Goal: Task Accomplishment & Management: Complete application form

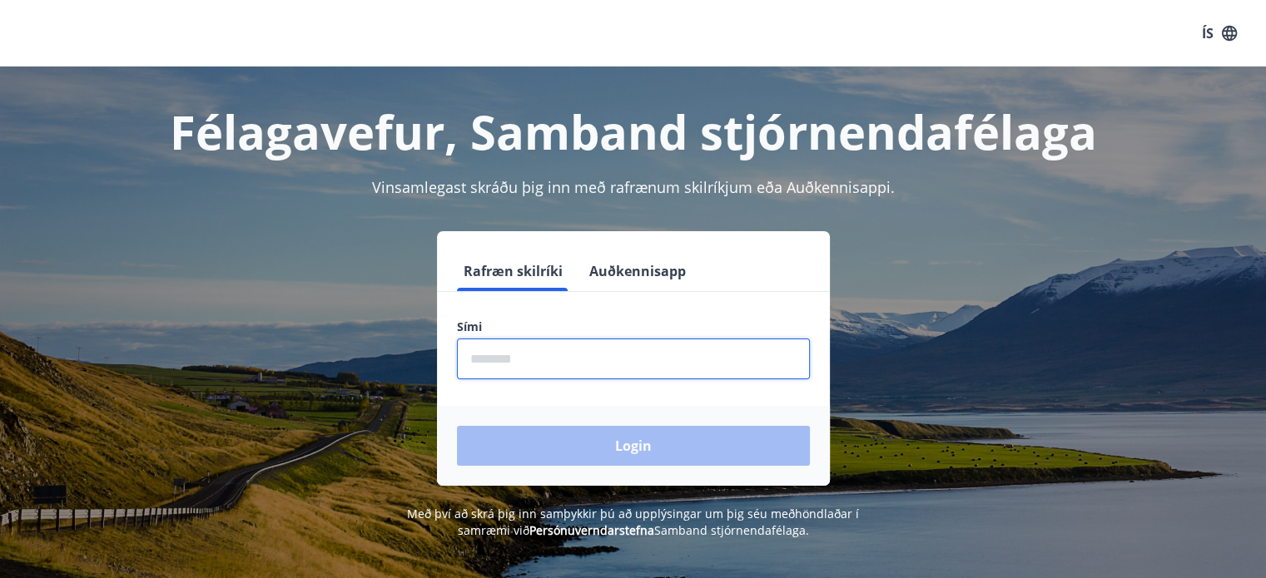
click at [623, 356] on input "phone" at bounding box center [633, 359] width 353 height 41
type input "********"
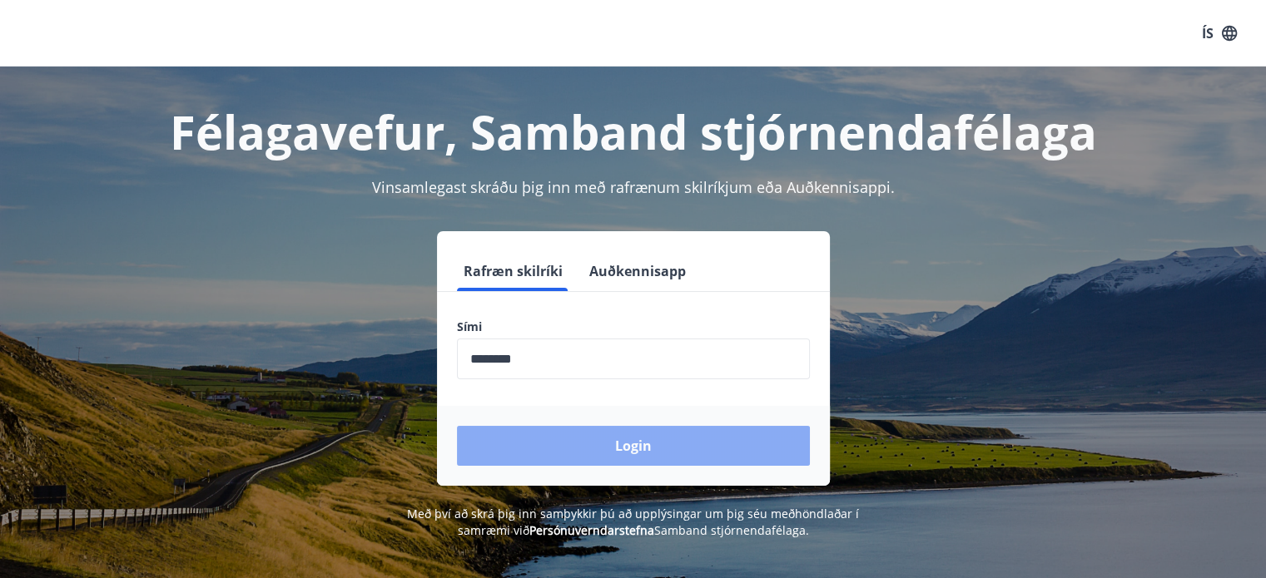
click at [606, 445] on button "Login" at bounding box center [633, 446] width 353 height 40
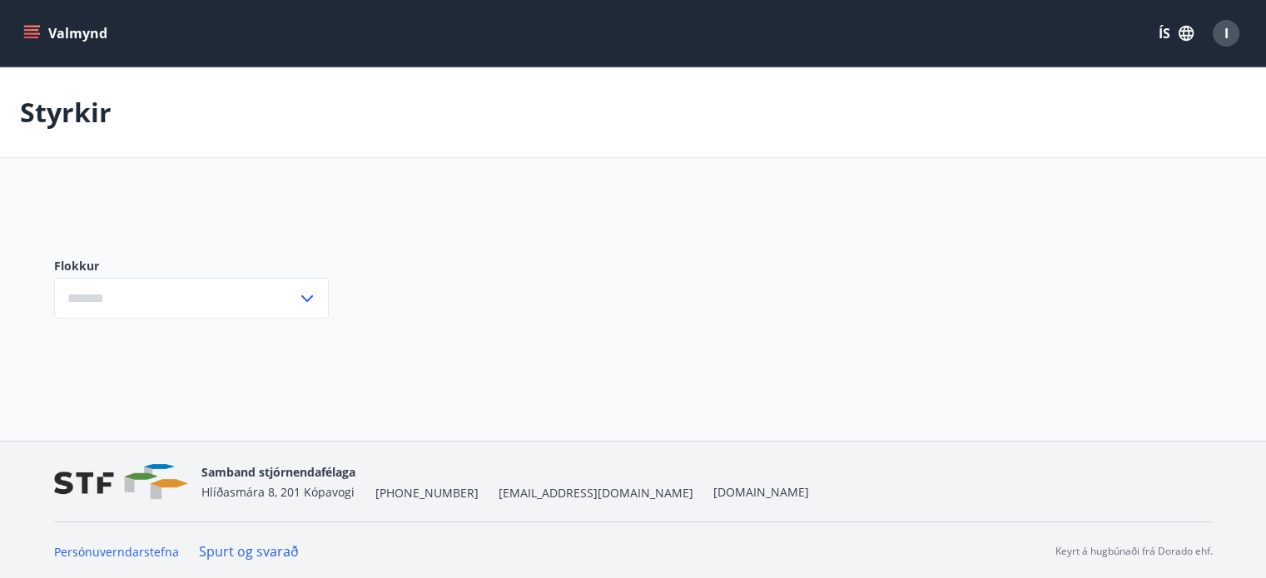
type input "***"
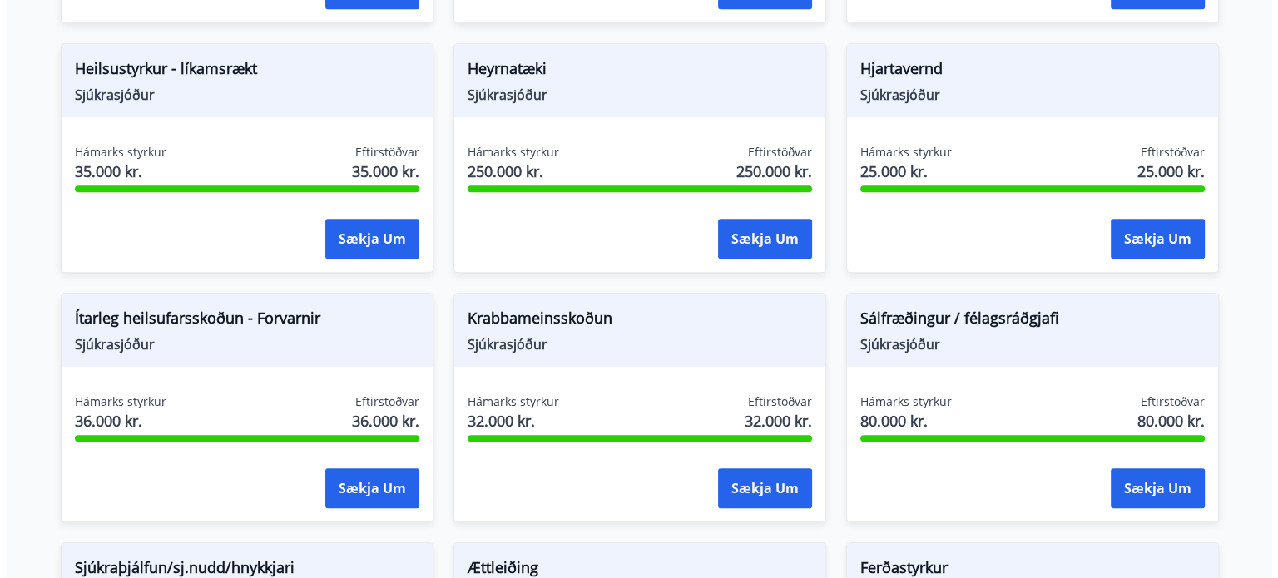
scroll to position [899, 0]
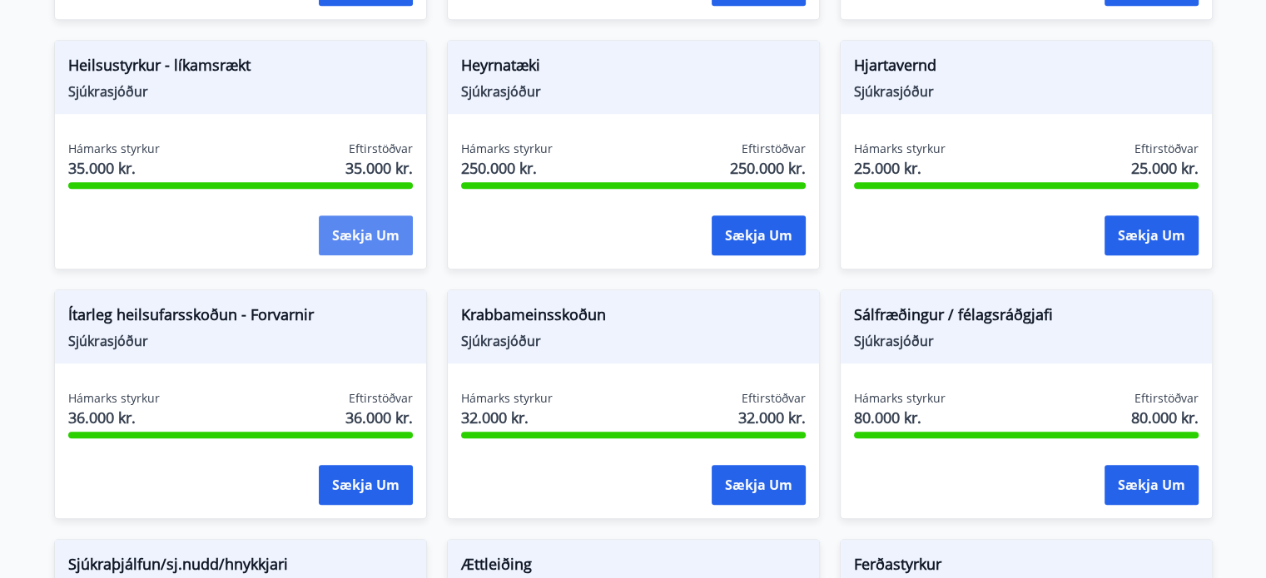
click at [380, 225] on button "Sækja um" at bounding box center [366, 236] width 94 height 40
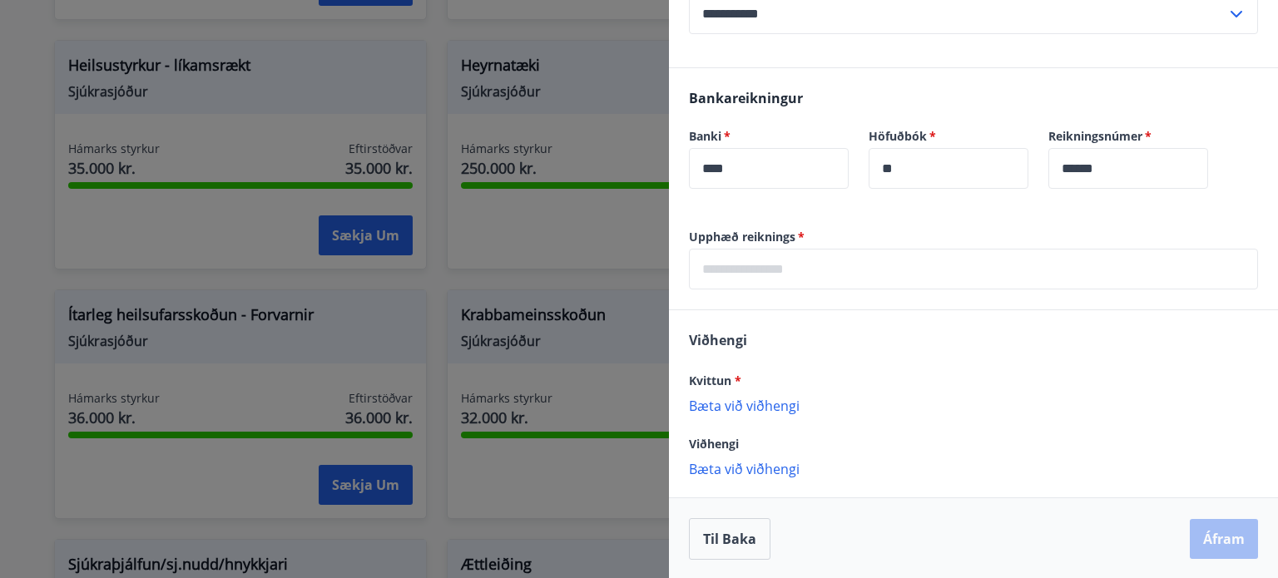
scroll to position [470, 0]
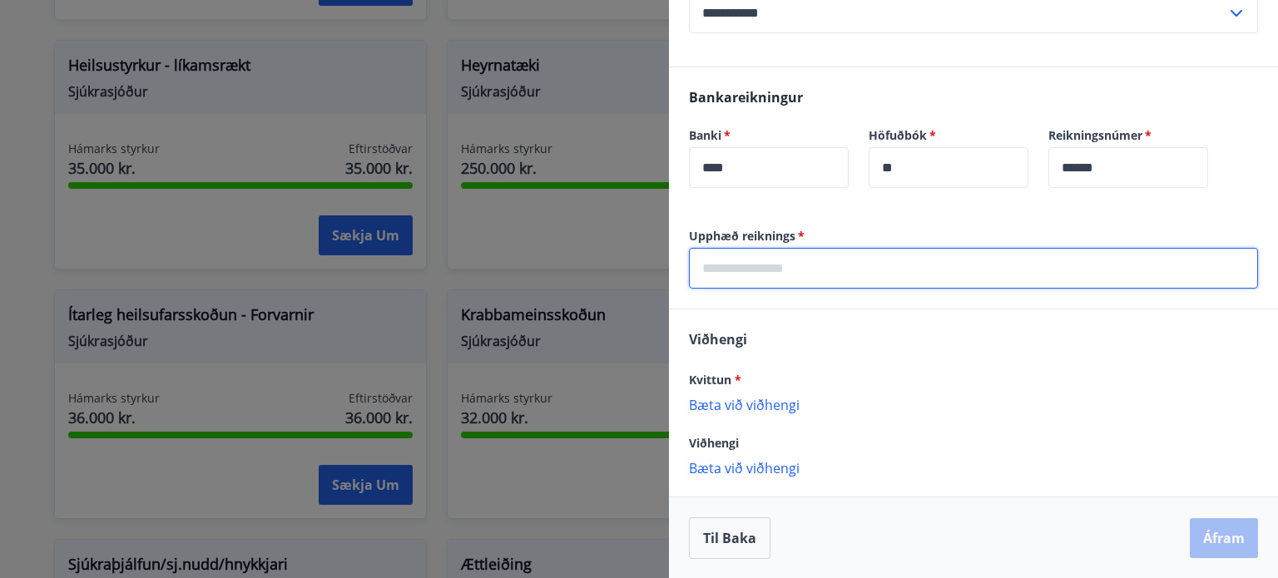
click at [864, 272] on input "text" at bounding box center [973, 268] width 569 height 41
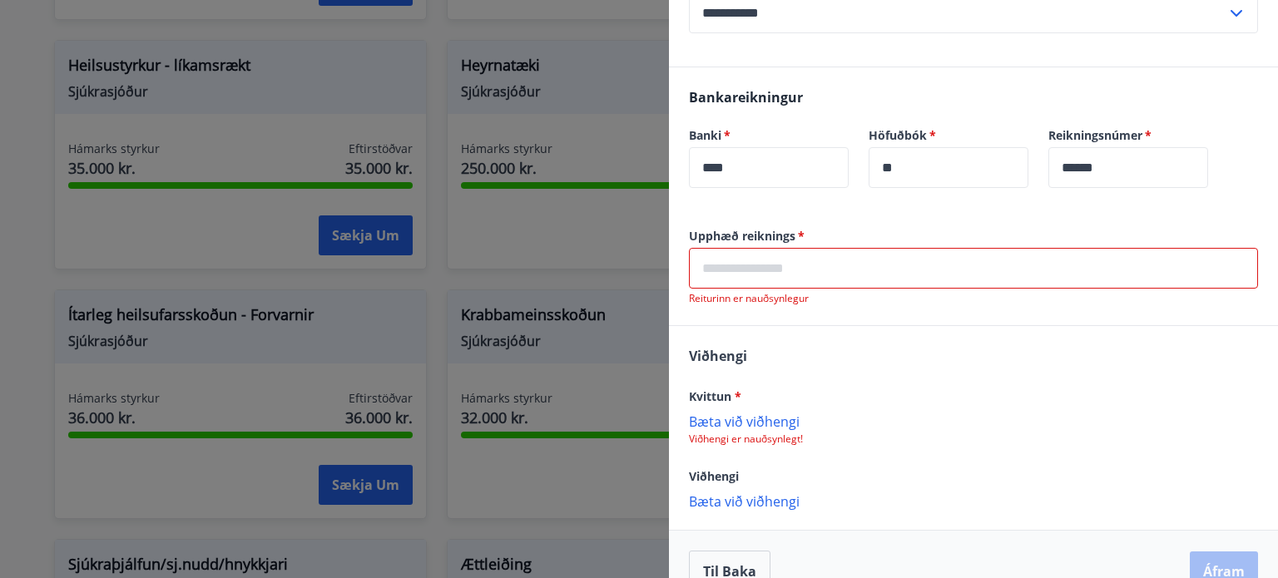
click at [750, 259] on input "text" at bounding box center [973, 268] width 569 height 41
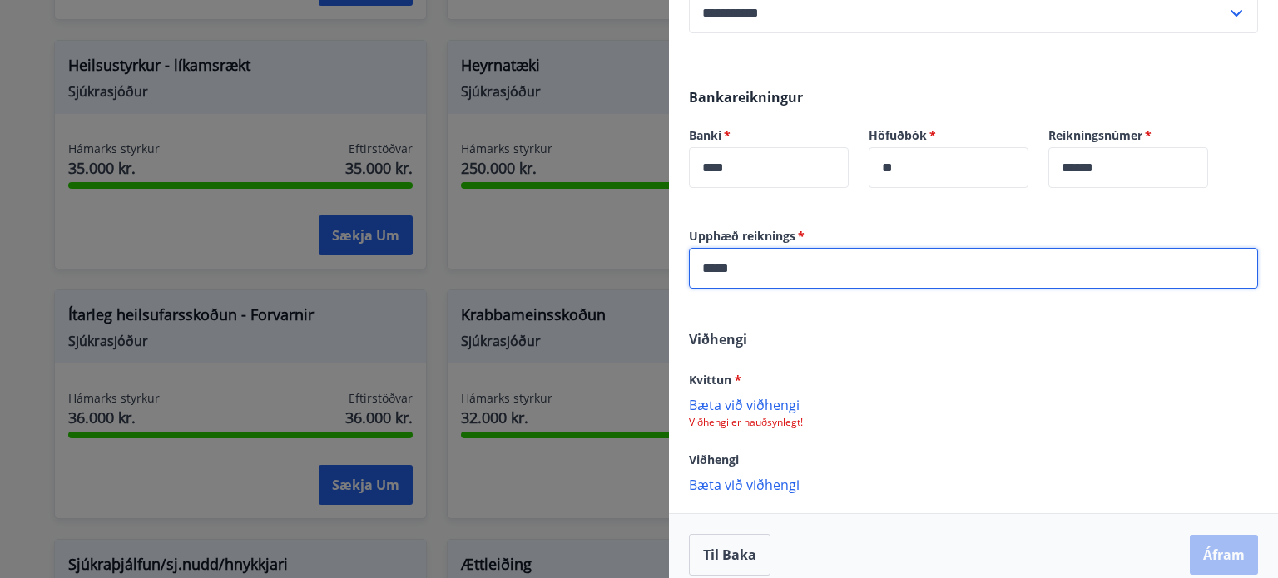
type input "*****"
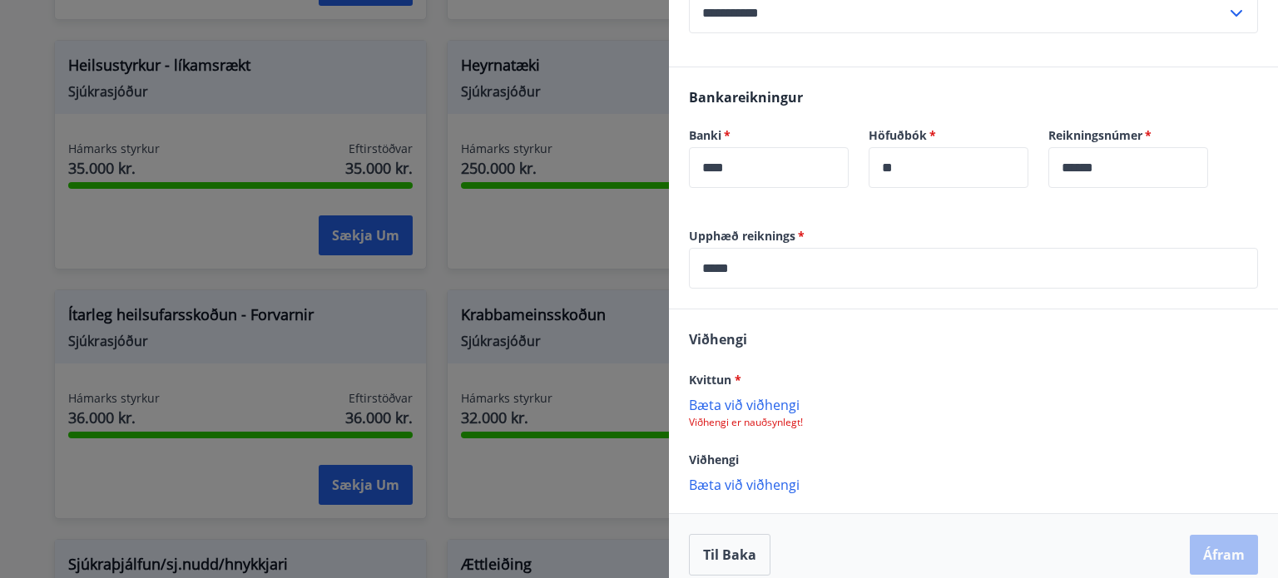
click at [737, 402] on p "Bæta við viðhengi" at bounding box center [973, 404] width 569 height 17
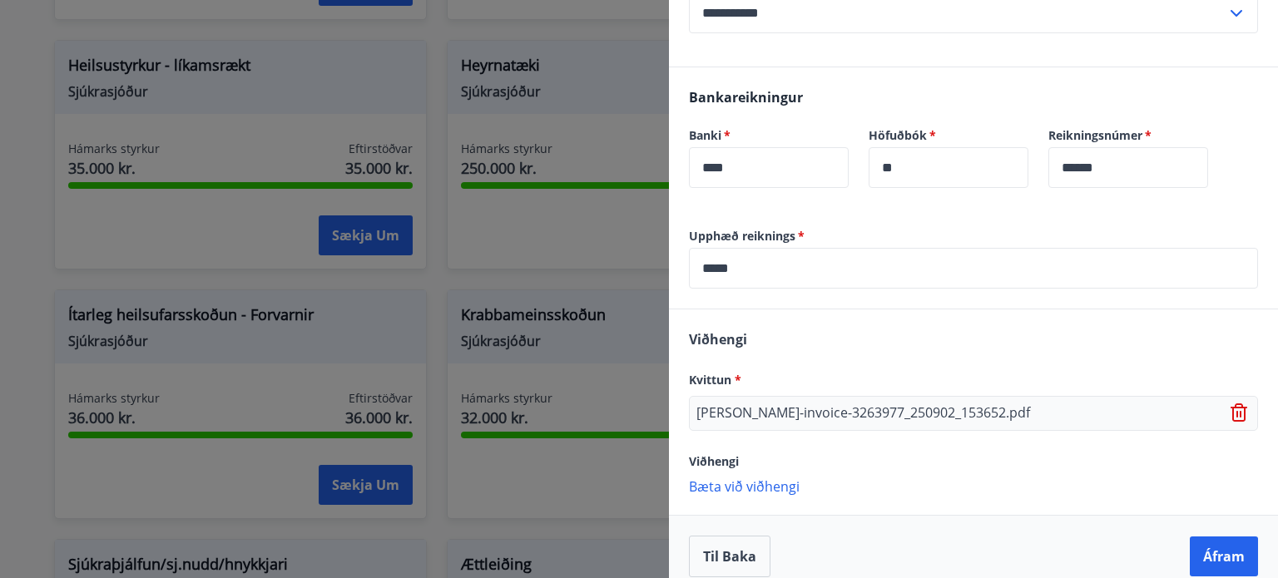
scroll to position [489, 0]
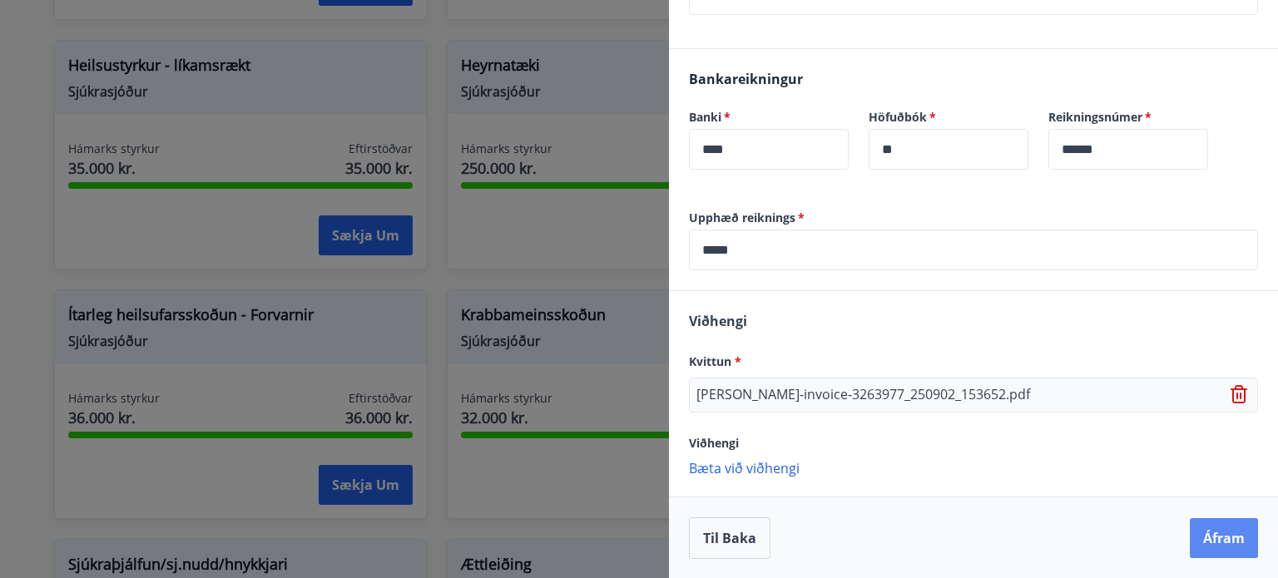
click at [1197, 530] on button "Áfram" at bounding box center [1224, 539] width 68 height 40
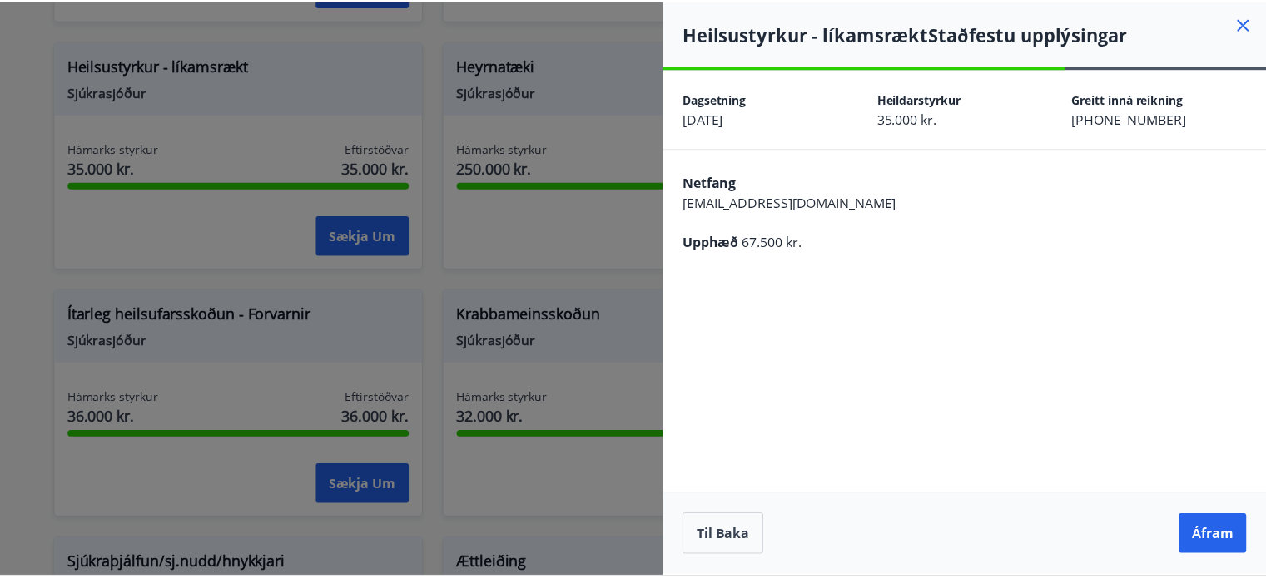
scroll to position [0, 0]
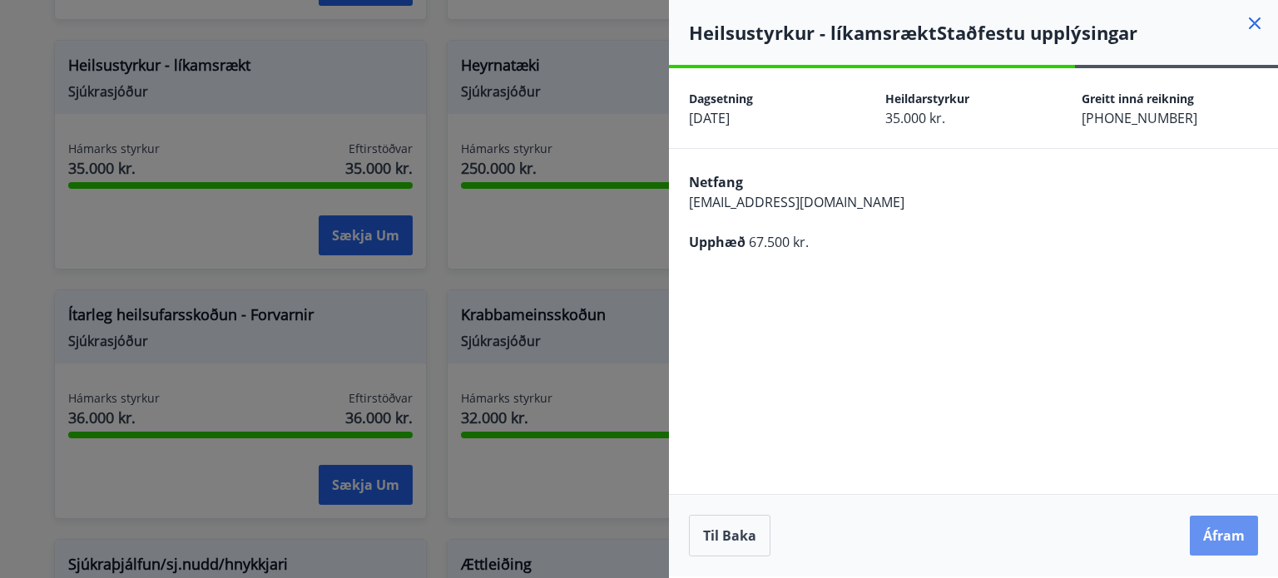
click at [1197, 530] on button "Áfram" at bounding box center [1224, 536] width 68 height 40
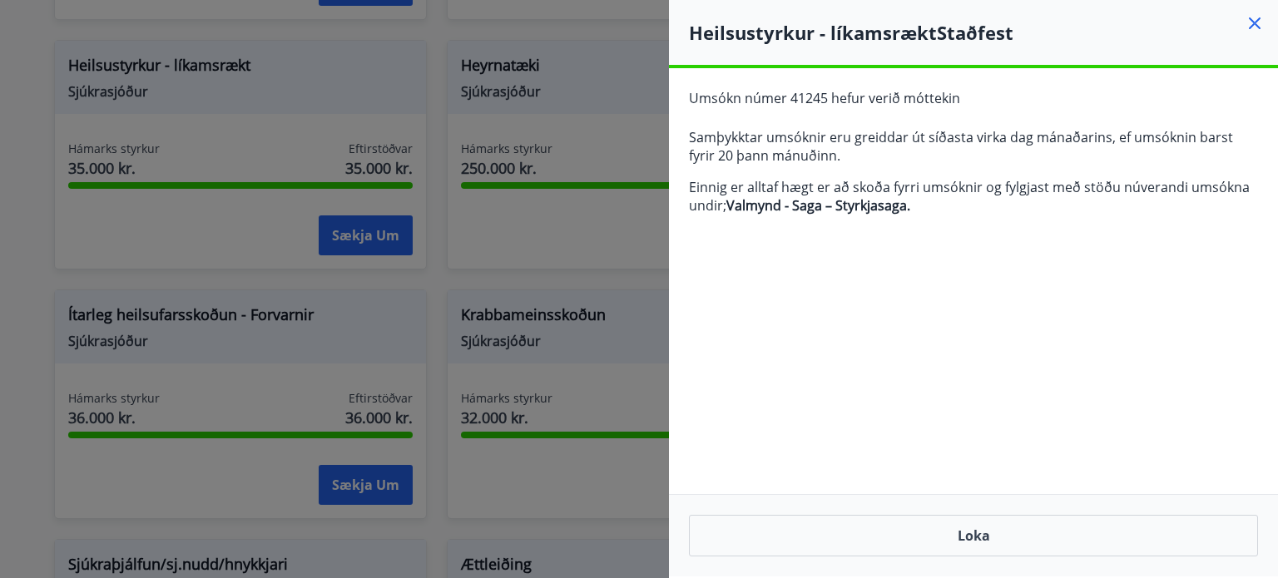
click at [1255, 27] on icon at bounding box center [1255, 23] width 20 height 20
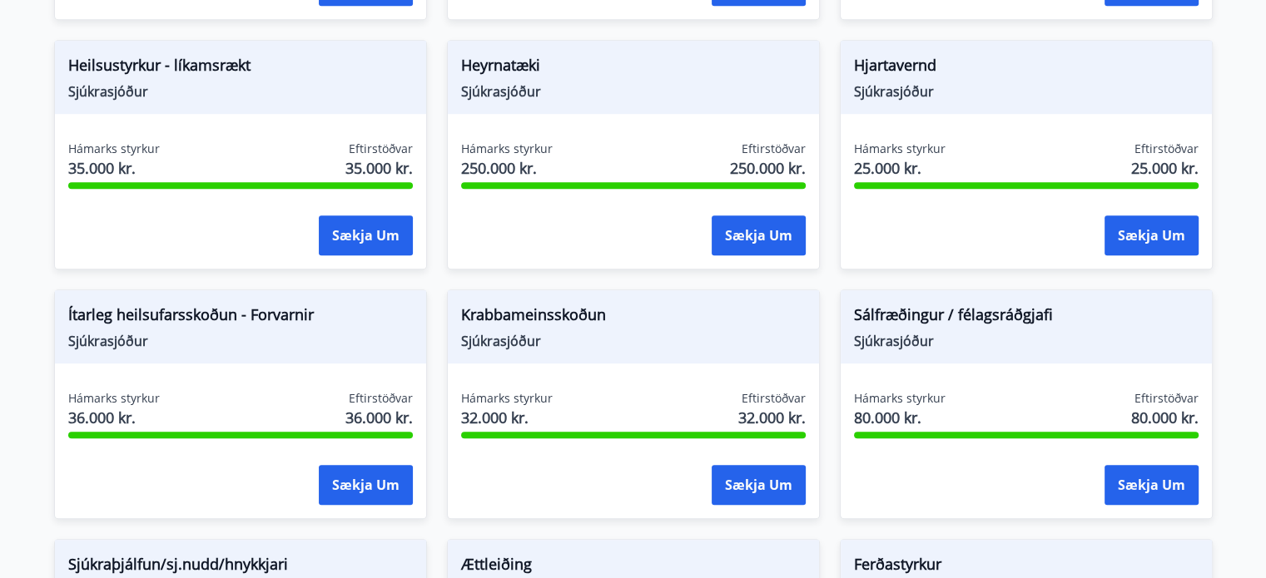
click at [0, 290] on main "Styrkir Hér fyrir neðan getur þú sótt um þá styrki sem þér standa til boða úr m…" at bounding box center [633, 103] width 1266 height 1870
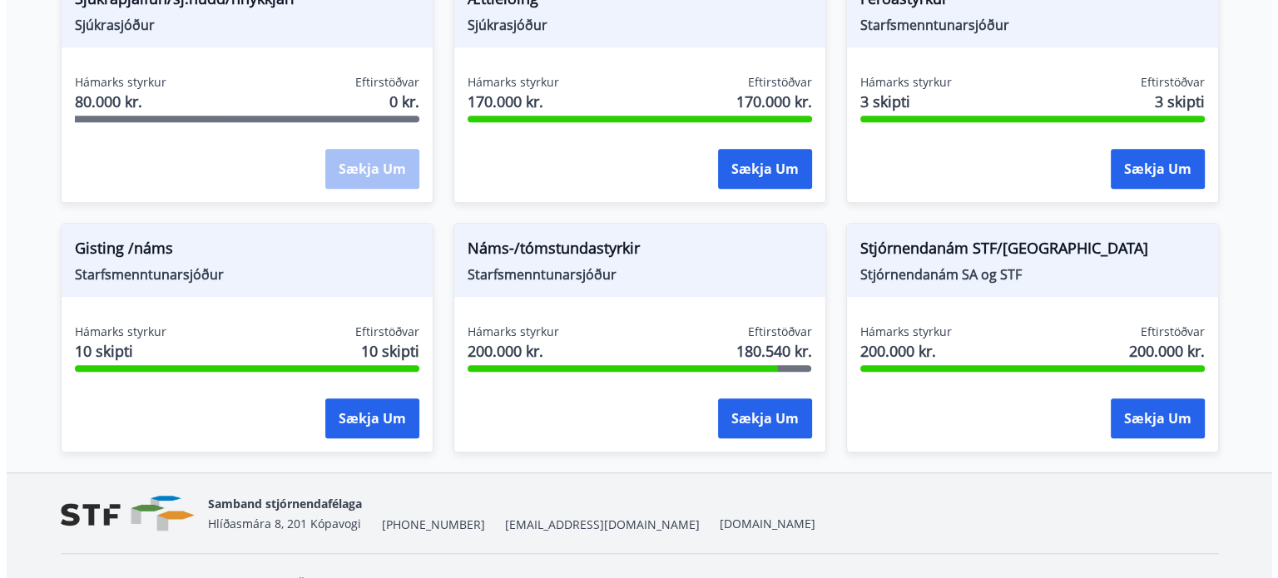
scroll to position [1496, 0]
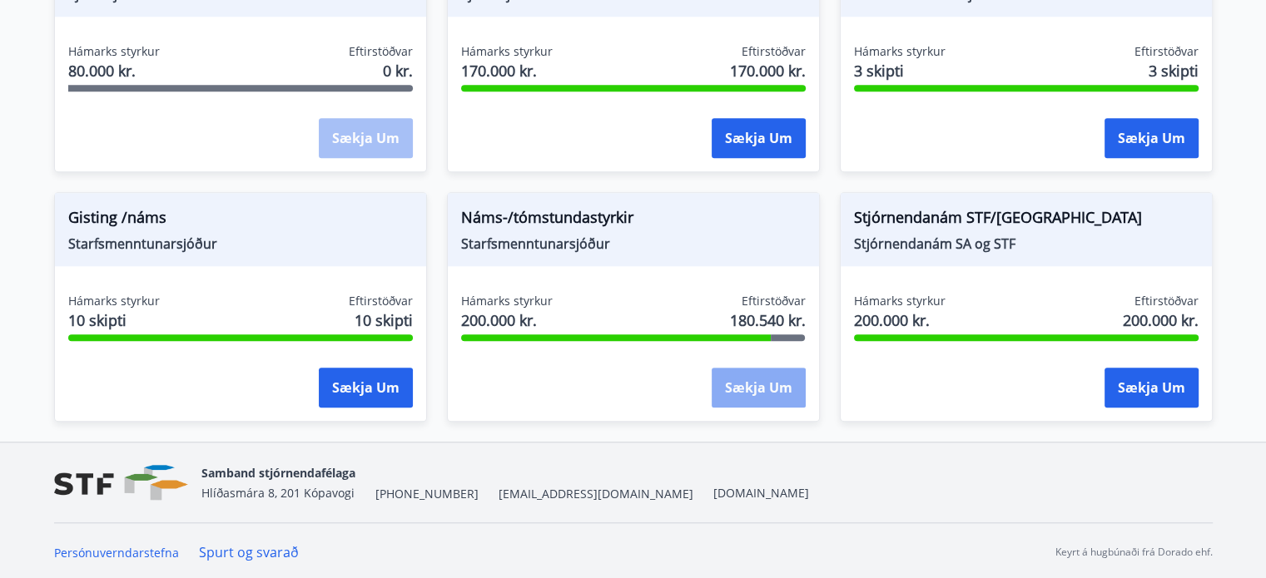
click at [782, 388] on button "Sækja um" at bounding box center [759, 388] width 94 height 40
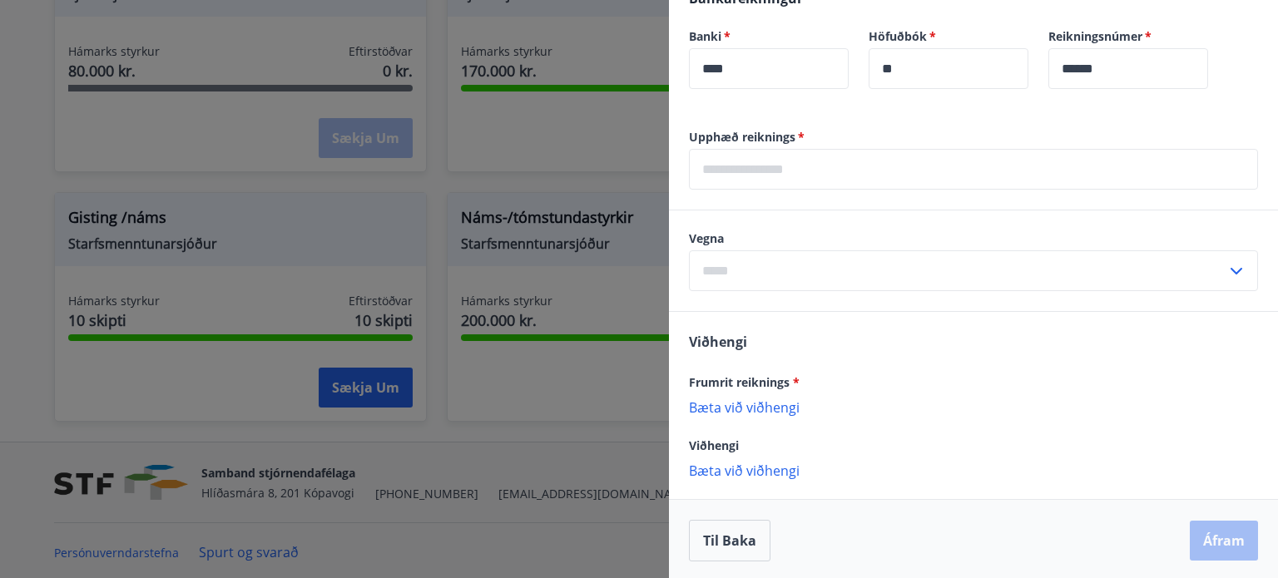
scroll to position [812, 0]
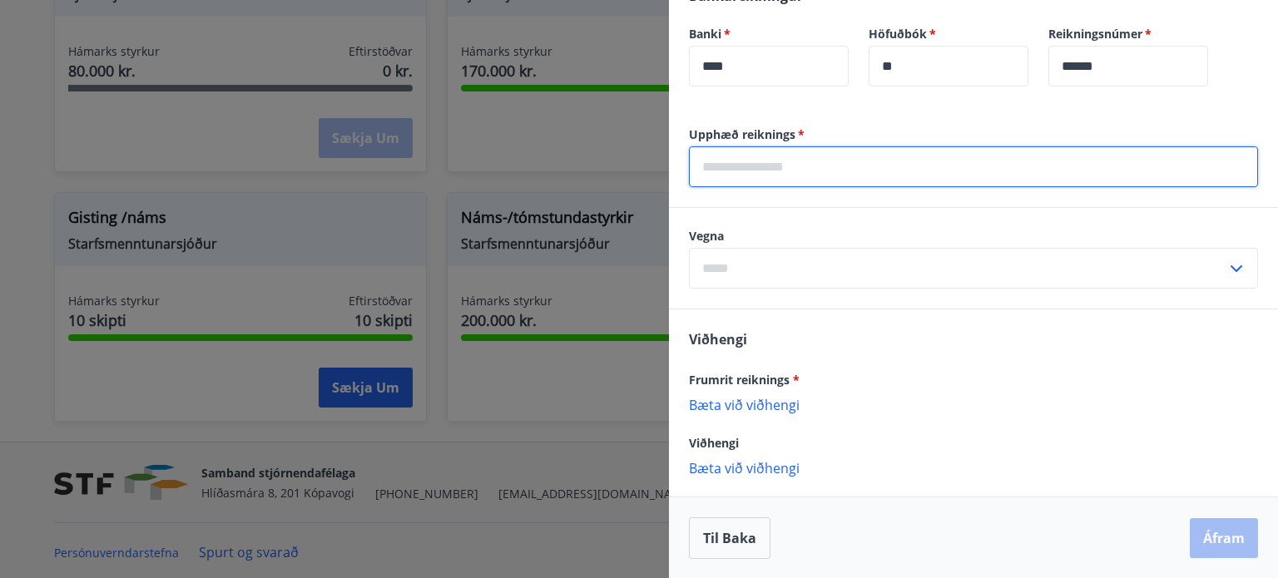
click at [786, 166] on input "text" at bounding box center [973, 166] width 569 height 41
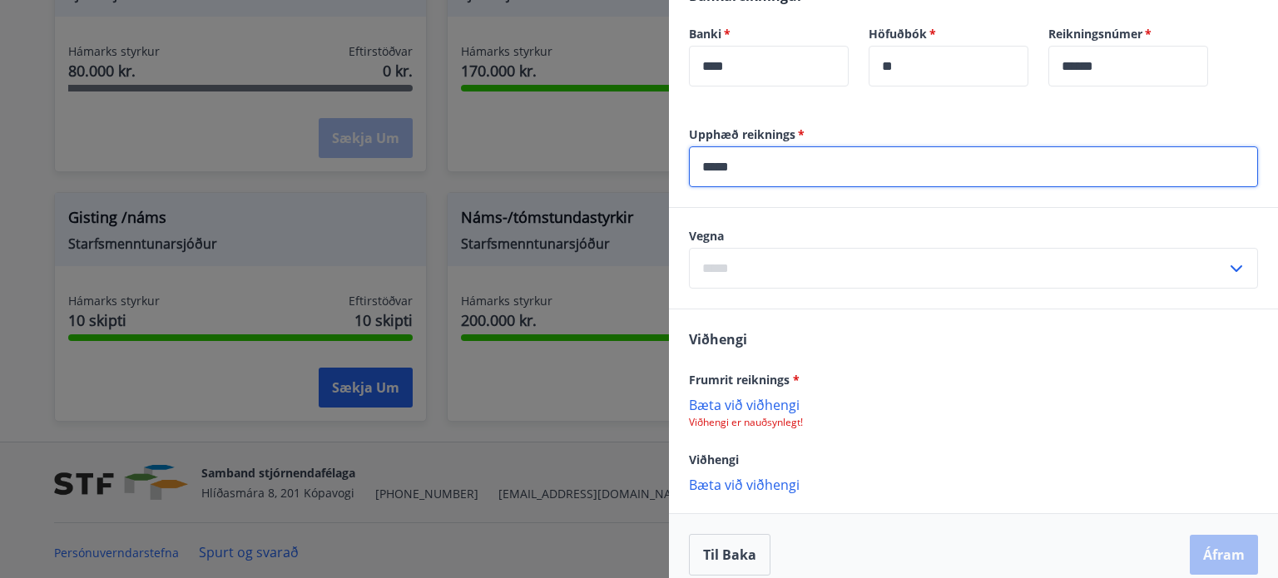
type input "*****"
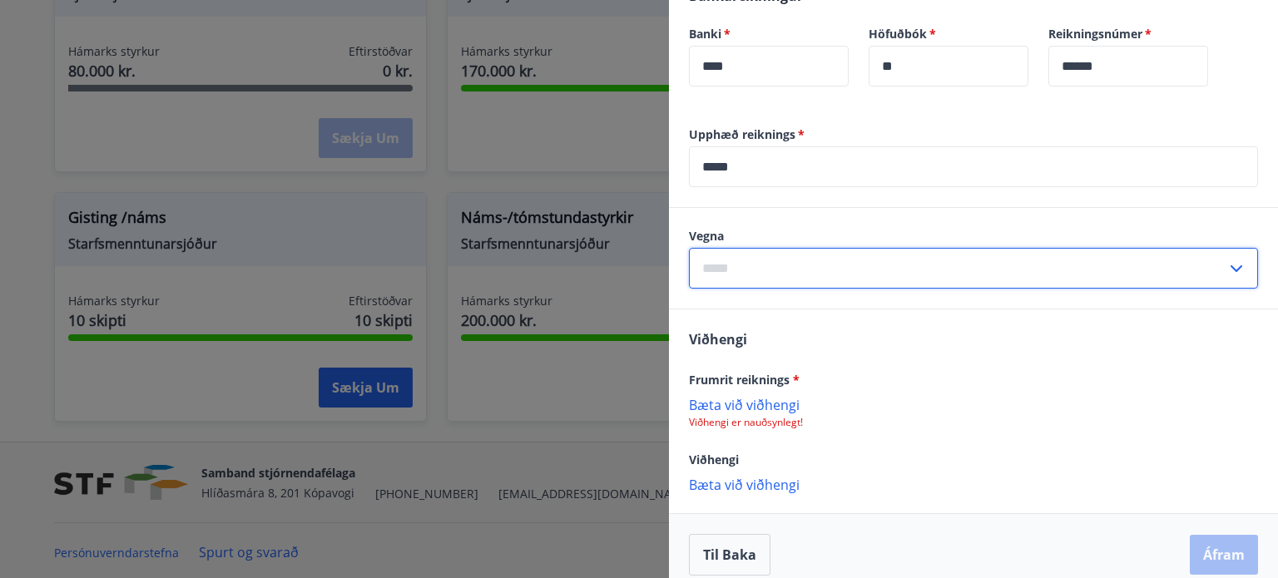
click at [780, 266] on input "text" at bounding box center [958, 268] width 538 height 41
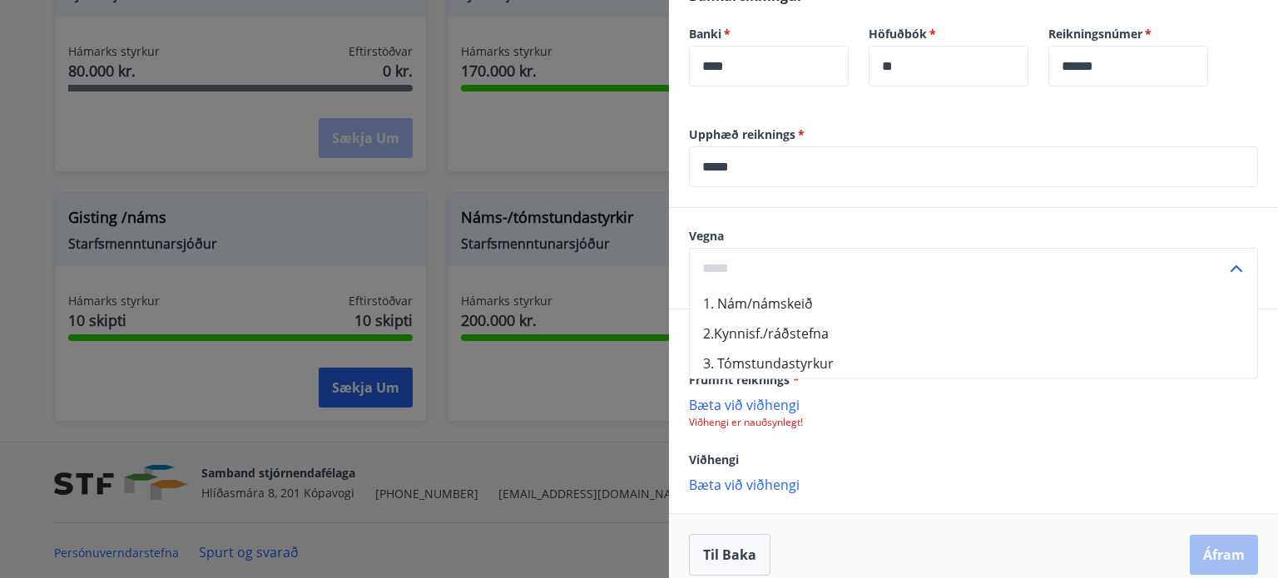
click at [779, 302] on li "1. Nám/námskeið" at bounding box center [974, 304] width 568 height 30
click at [1229, 262] on icon at bounding box center [1237, 269] width 20 height 20
click at [800, 334] on li "2.Kynnisf./ráðstefna" at bounding box center [974, 334] width 568 height 30
type input "**********"
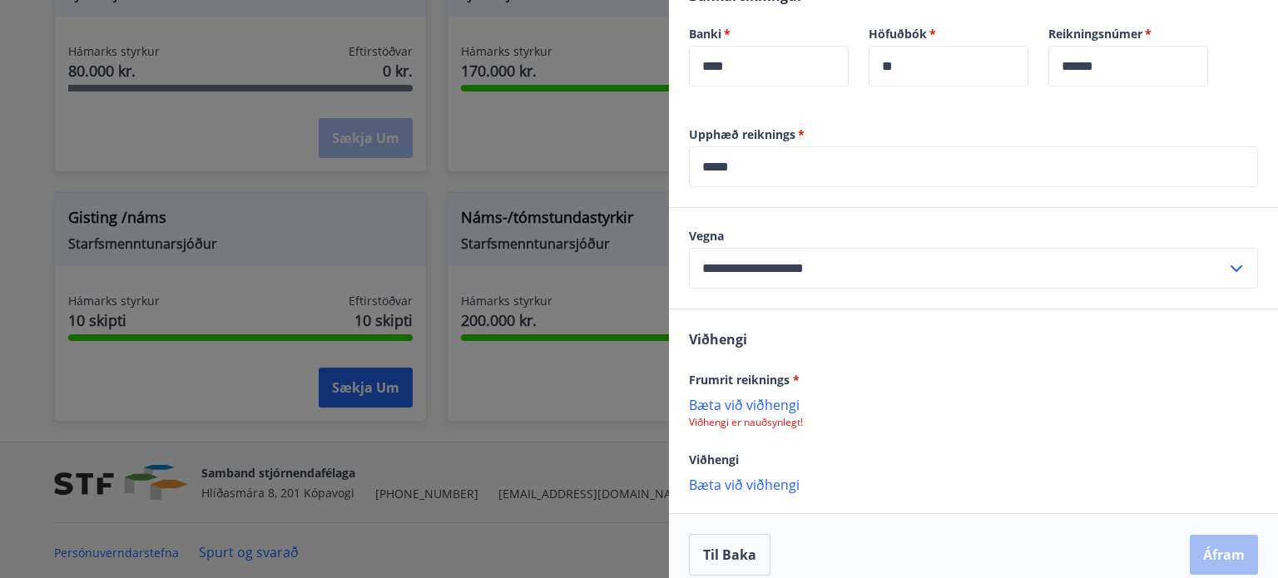
click at [925, 346] on div "Viðhengi Frumrit reiknings * Bæta við viðhengi Viðhengi er nauðsynlegt! Viðheng…" at bounding box center [973, 411] width 609 height 203
click at [780, 396] on p "Bæta við viðhengi" at bounding box center [973, 404] width 569 height 17
click at [774, 479] on p "Bæta við viðhengi" at bounding box center [973, 486] width 569 height 17
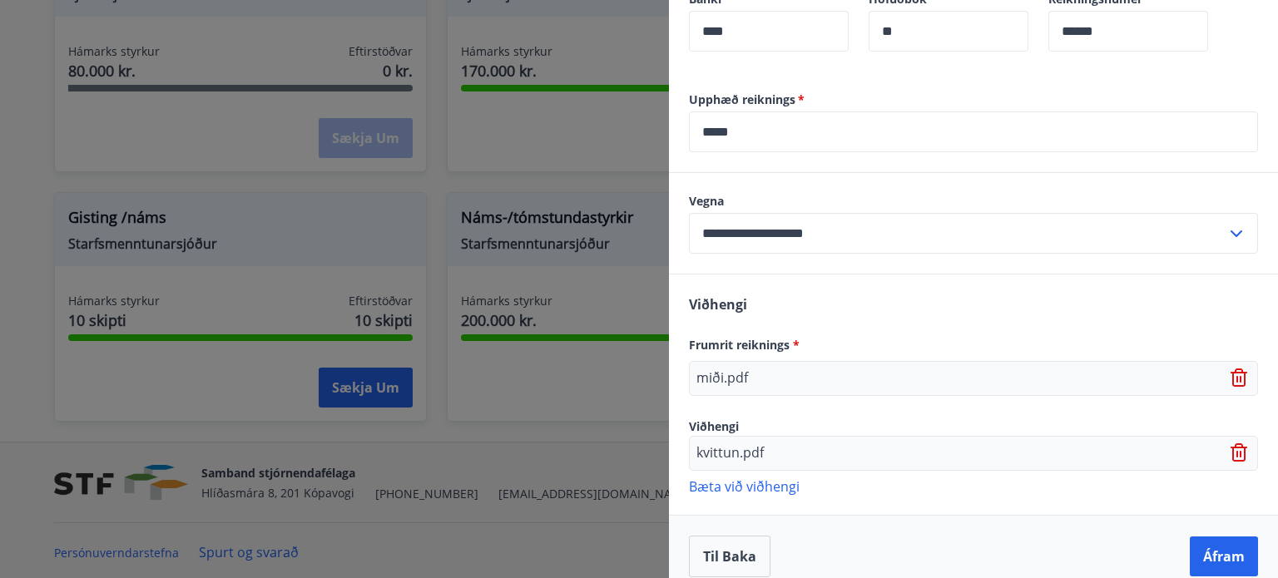
scroll to position [864, 0]
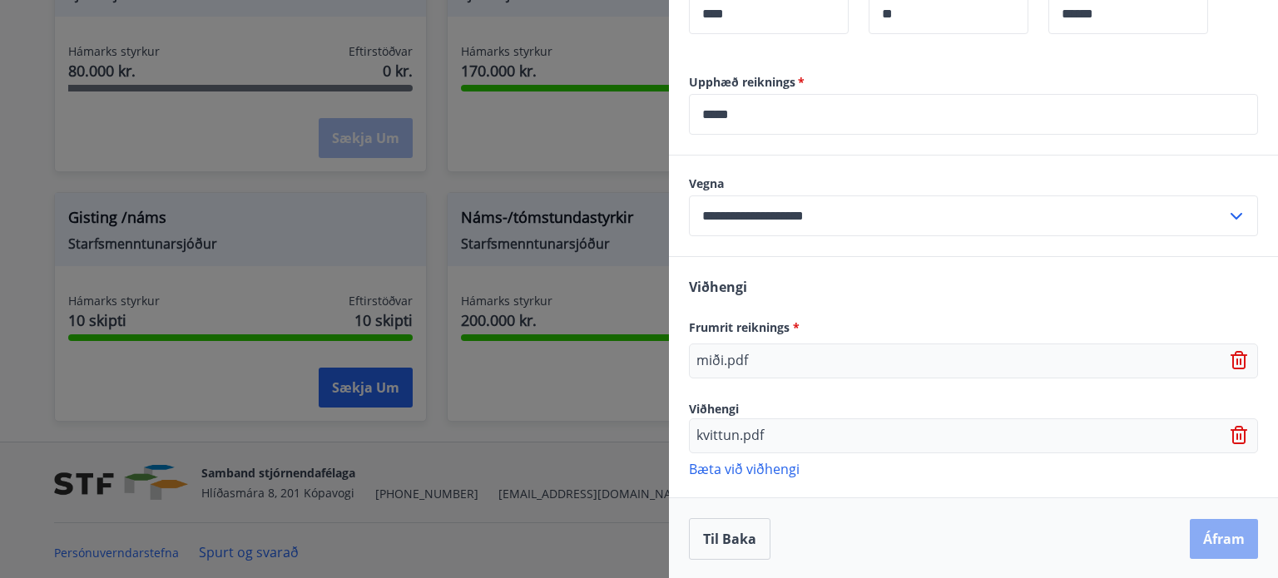
click at [1237, 532] on button "Áfram" at bounding box center [1224, 539] width 68 height 40
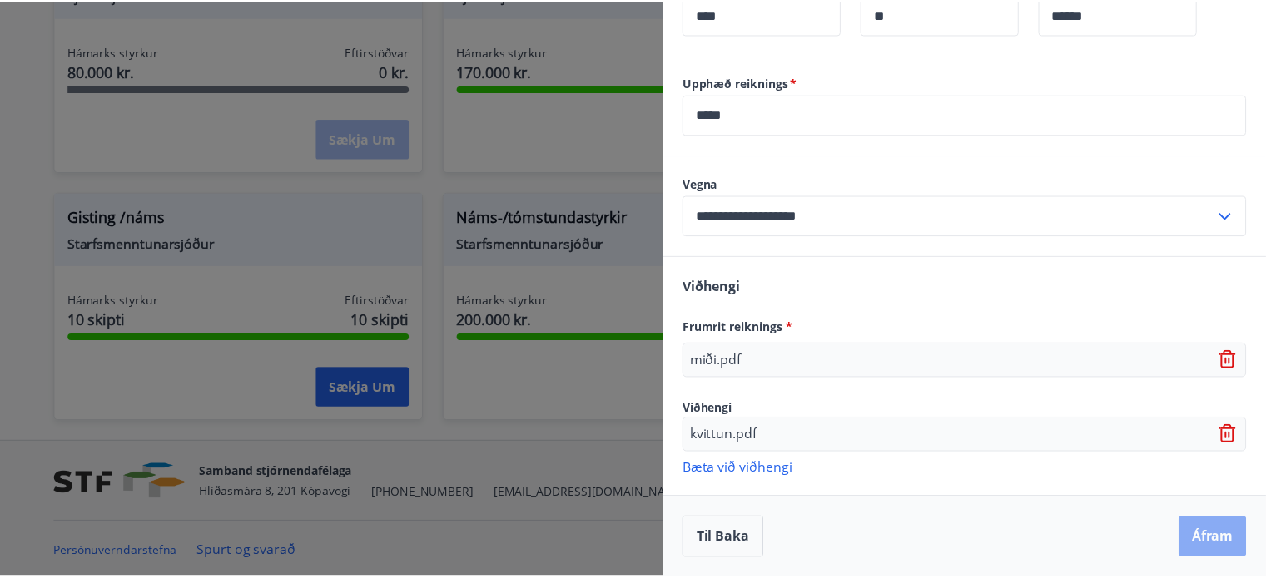
scroll to position [0, 0]
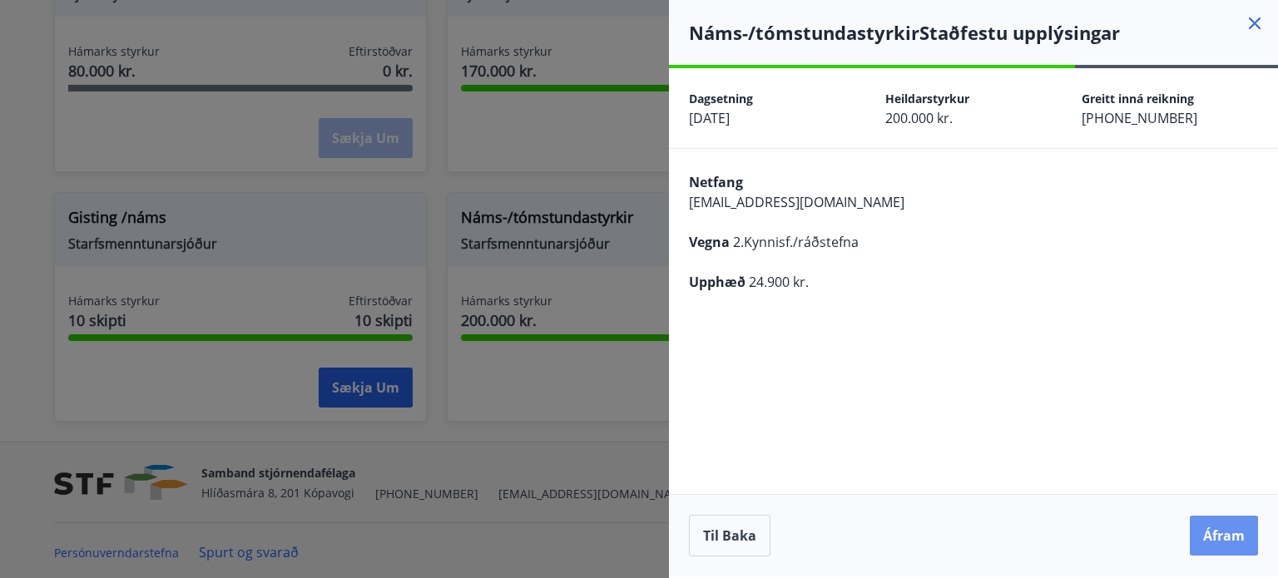
click at [1237, 532] on button "Áfram" at bounding box center [1224, 536] width 68 height 40
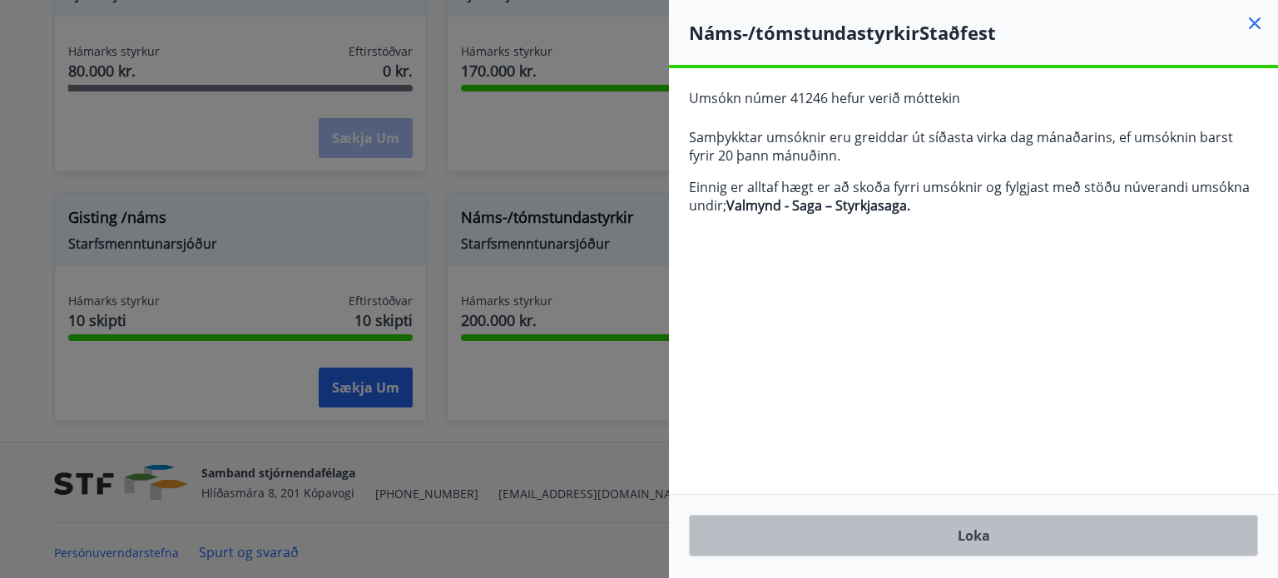
click at [979, 528] on button "Loka" at bounding box center [973, 536] width 569 height 42
